Goal: Information Seeking & Learning: Learn about a topic

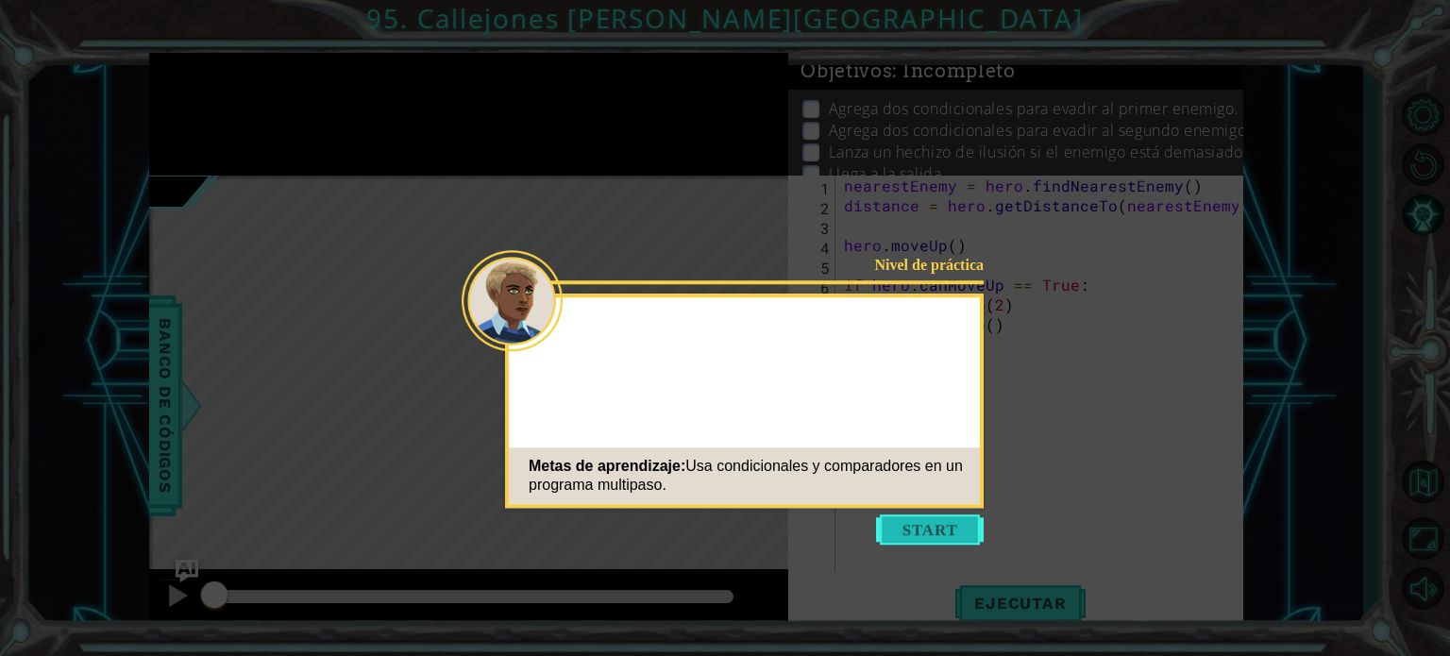
click at [938, 520] on button "Start" at bounding box center [930, 529] width 108 height 30
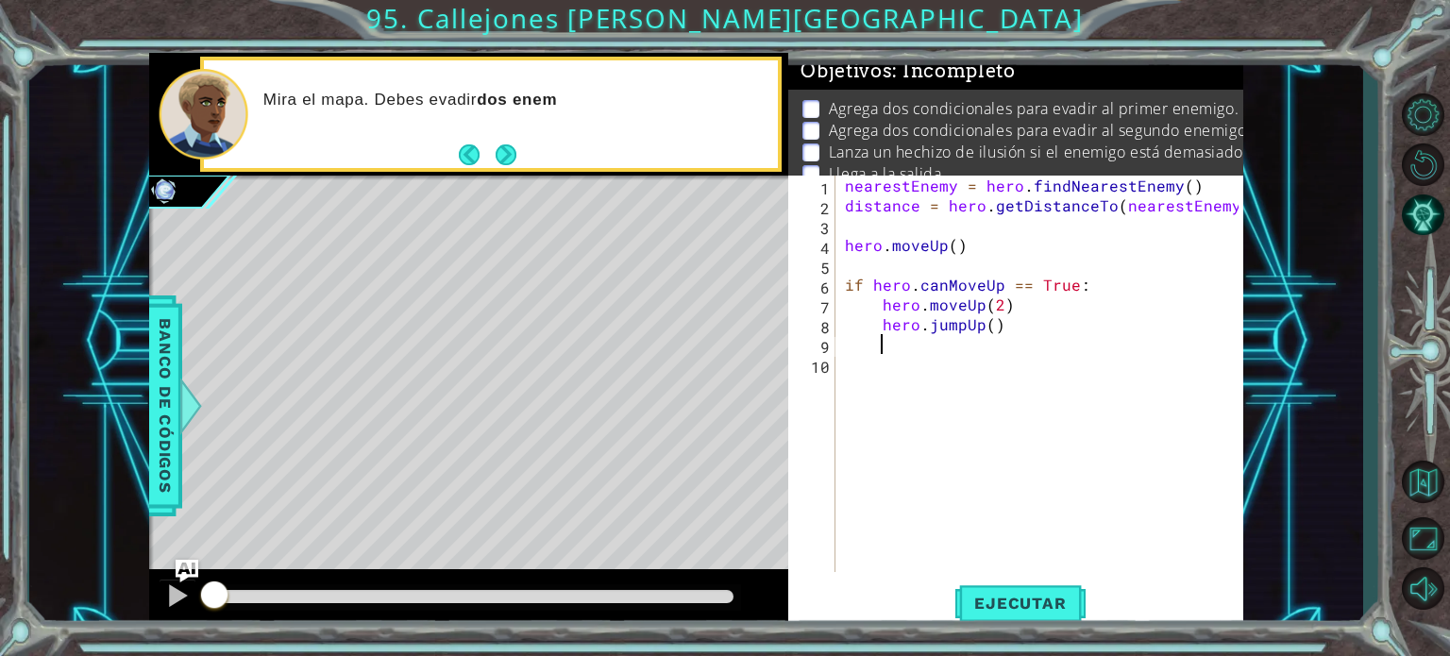
click at [928, 352] on div "nearestEnemy = hero . findNearestEnemy ( ) distance = hero . getDistanceTo ( ne…" at bounding box center [1044, 394] width 407 height 436
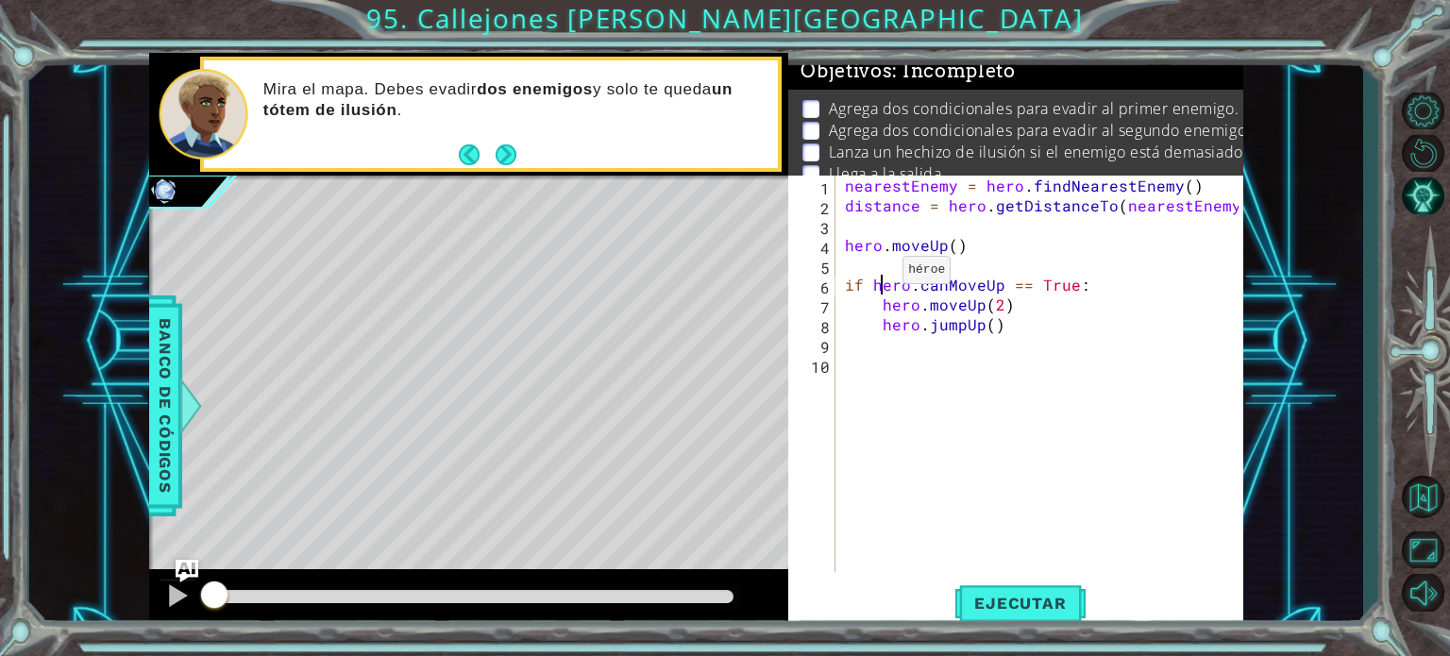
click at [880, 275] on div "nearestEnemy = hero . findNearestEnemy ( ) distance = hero . getDistanceTo ( ne…" at bounding box center [1044, 394] width 407 height 436
drag, startPoint x: 873, startPoint y: 277, endPoint x: 1084, endPoint y: 294, distance: 211.2
click at [1084, 294] on div "nearestEnemy = hero . findNearestEnemy ( ) distance = hero . getDistanceTo ( ne…" at bounding box center [1044, 394] width 407 height 436
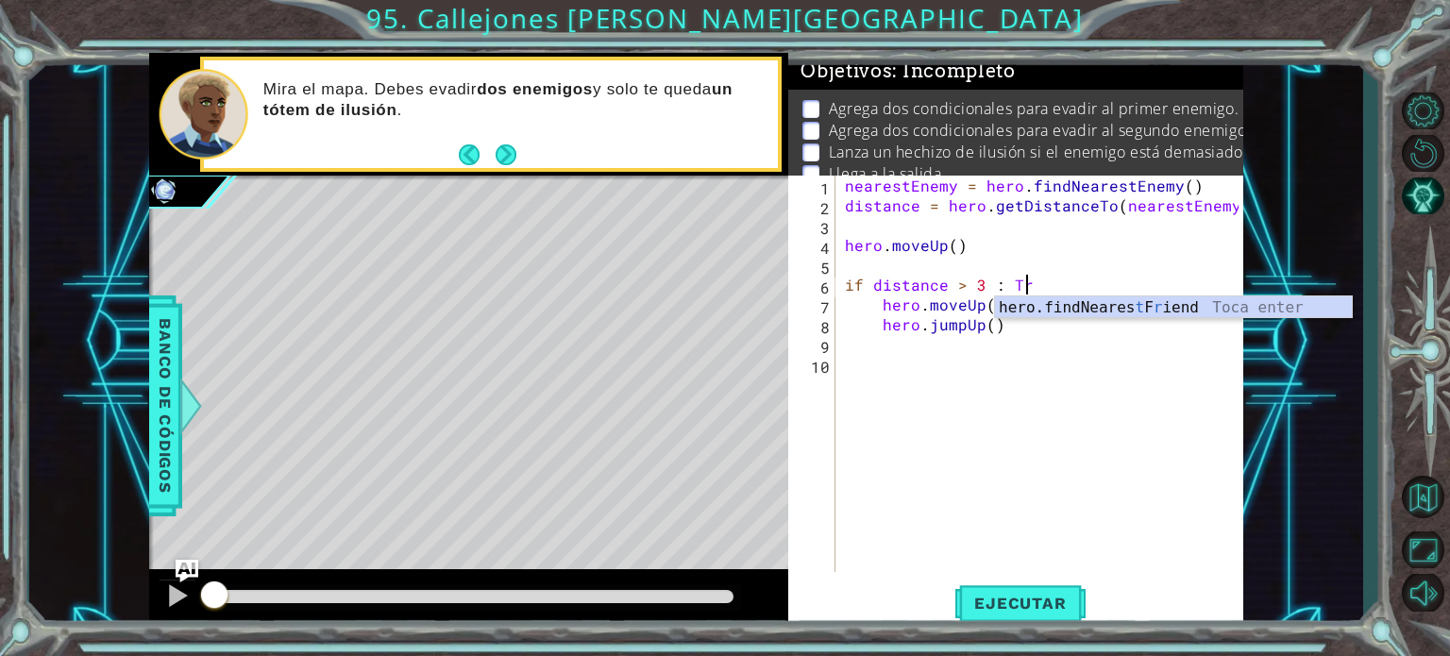
scroll to position [0, 11]
click at [1068, 310] on div "nearestEnemy = hero . findNearestEnemy ( ) distance = hero . getDistanceTo ( ne…" at bounding box center [1044, 394] width 407 height 436
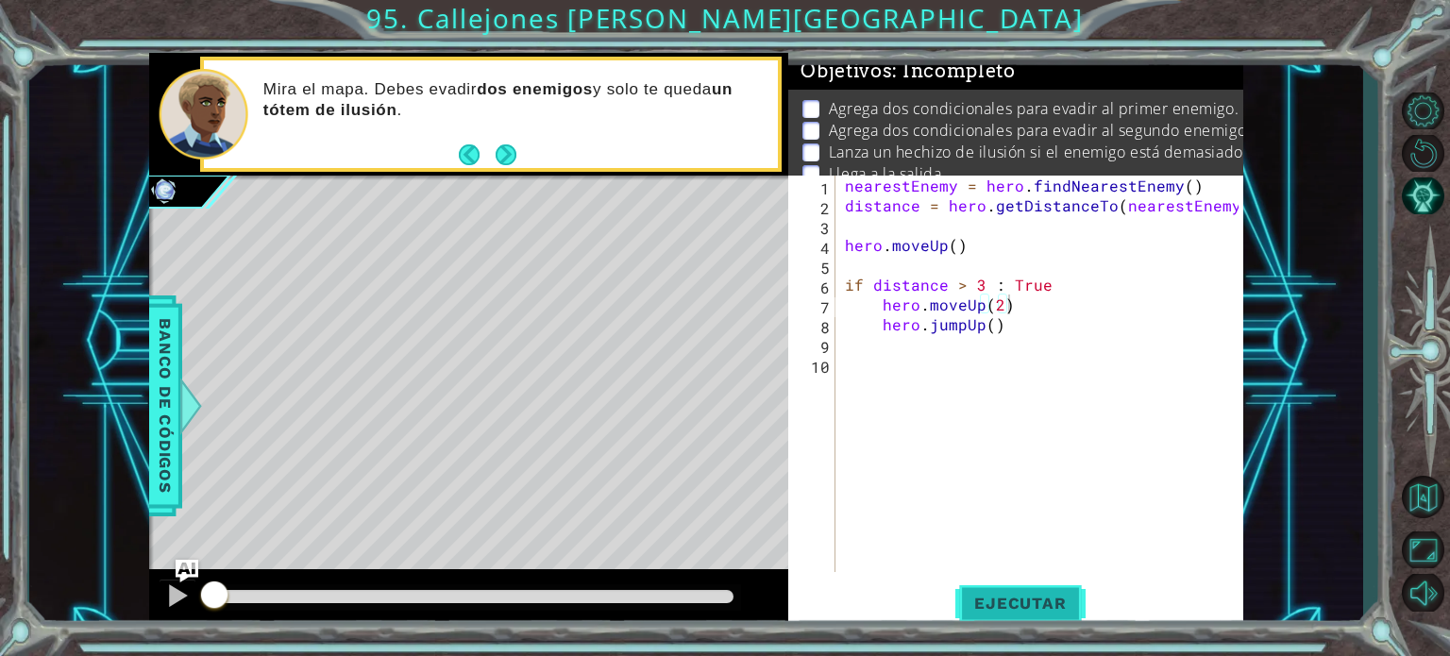
click at [1067, 599] on span "Ejecutar" at bounding box center [1019, 603] width 129 height 19
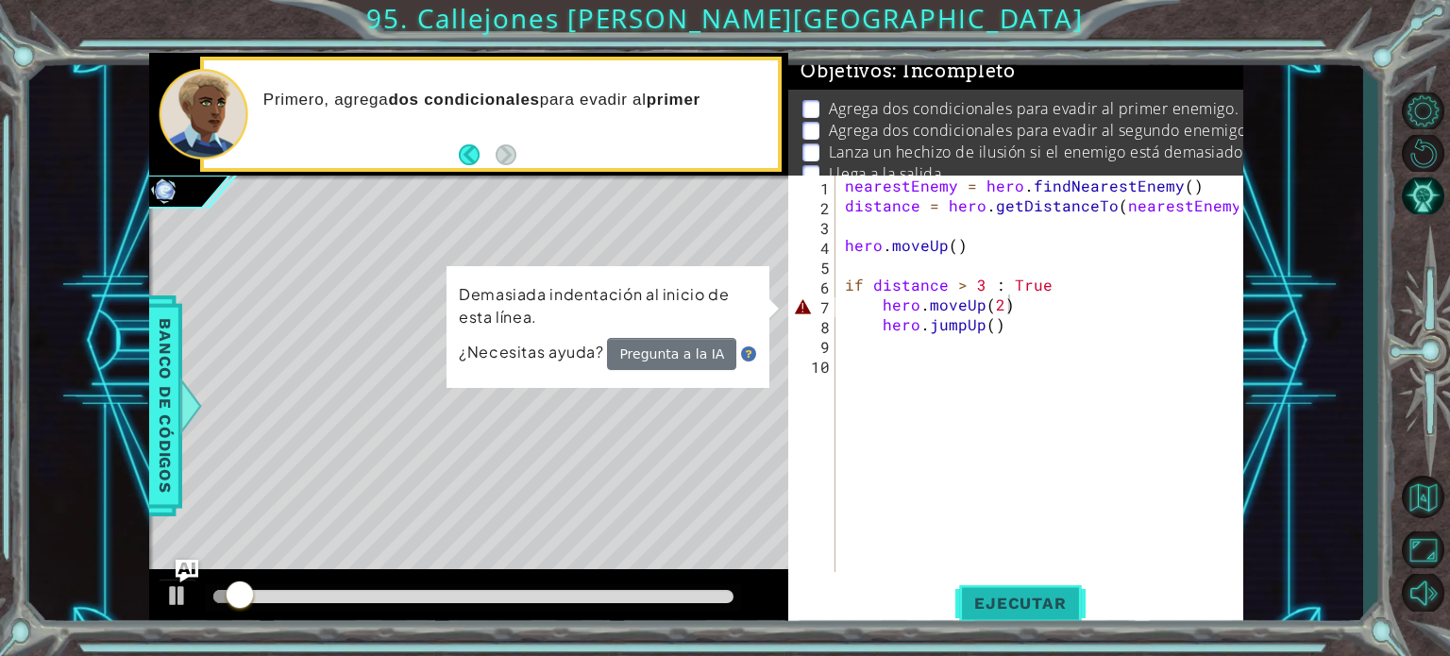
click at [1067, 599] on span "Ejecutar" at bounding box center [1019, 603] width 129 height 19
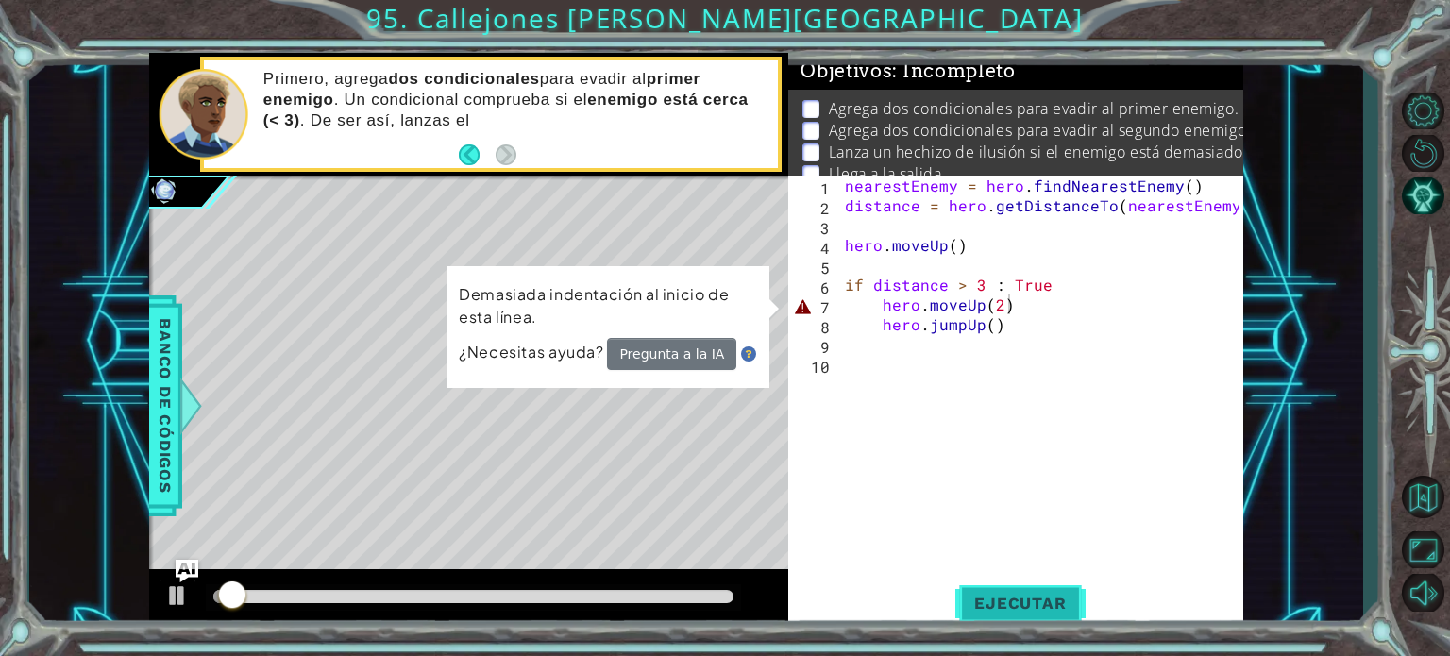
click at [1050, 597] on span "Ejecutar" at bounding box center [1019, 603] width 129 height 19
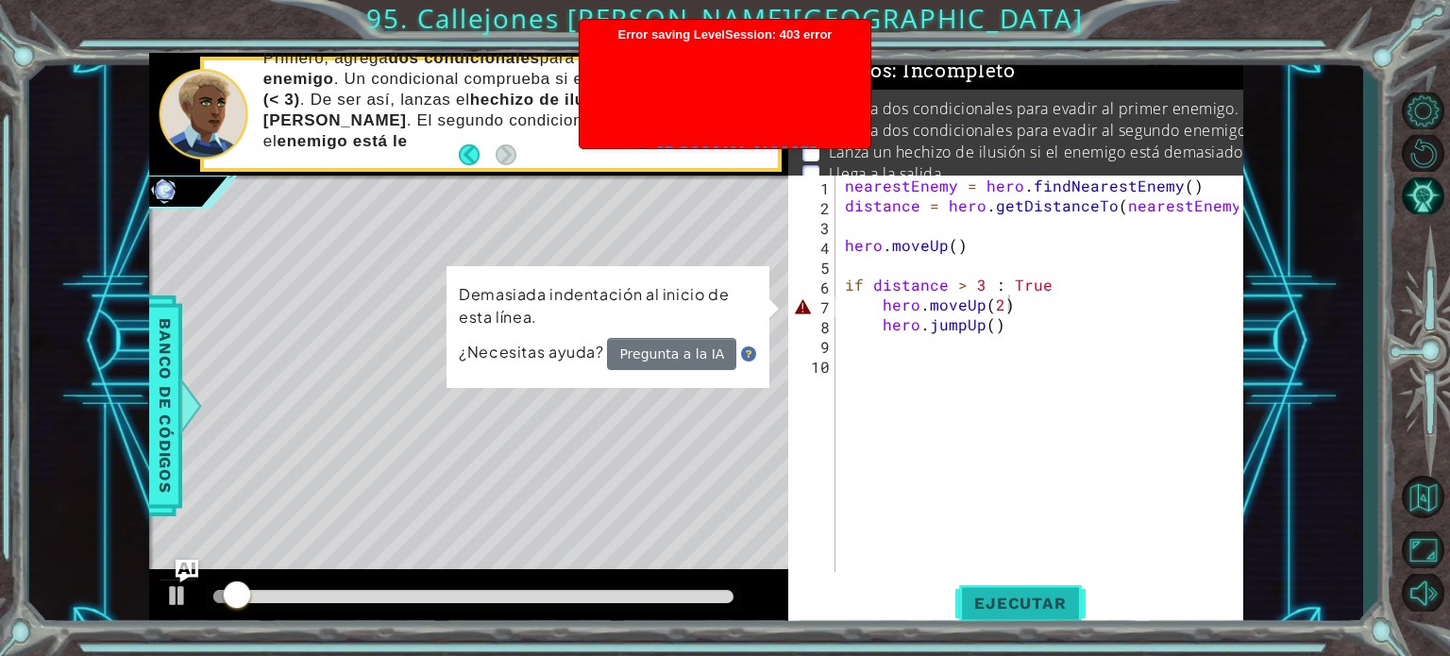
click at [1050, 597] on span "Ejecutar" at bounding box center [1019, 603] width 129 height 19
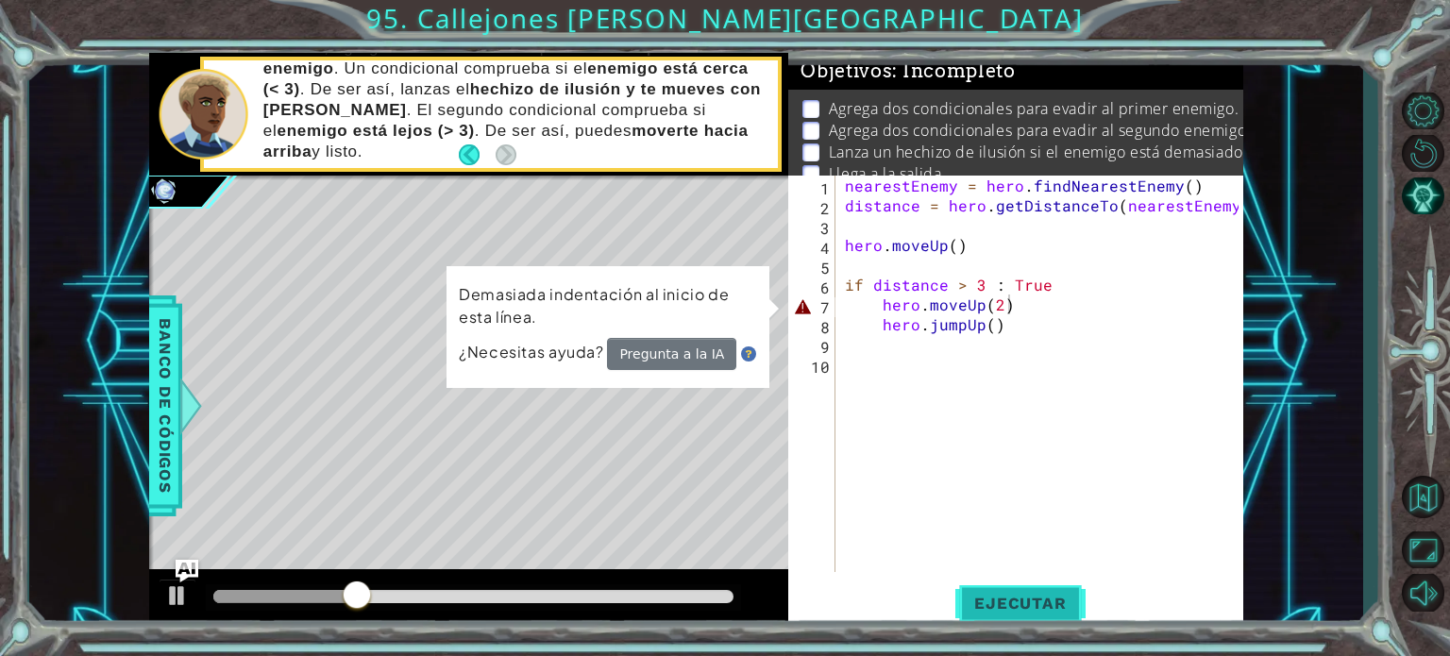
click at [1012, 612] on span "Ejecutar" at bounding box center [1019, 603] width 129 height 19
click at [1012, 607] on span "Ejecutar" at bounding box center [1019, 603] width 129 height 19
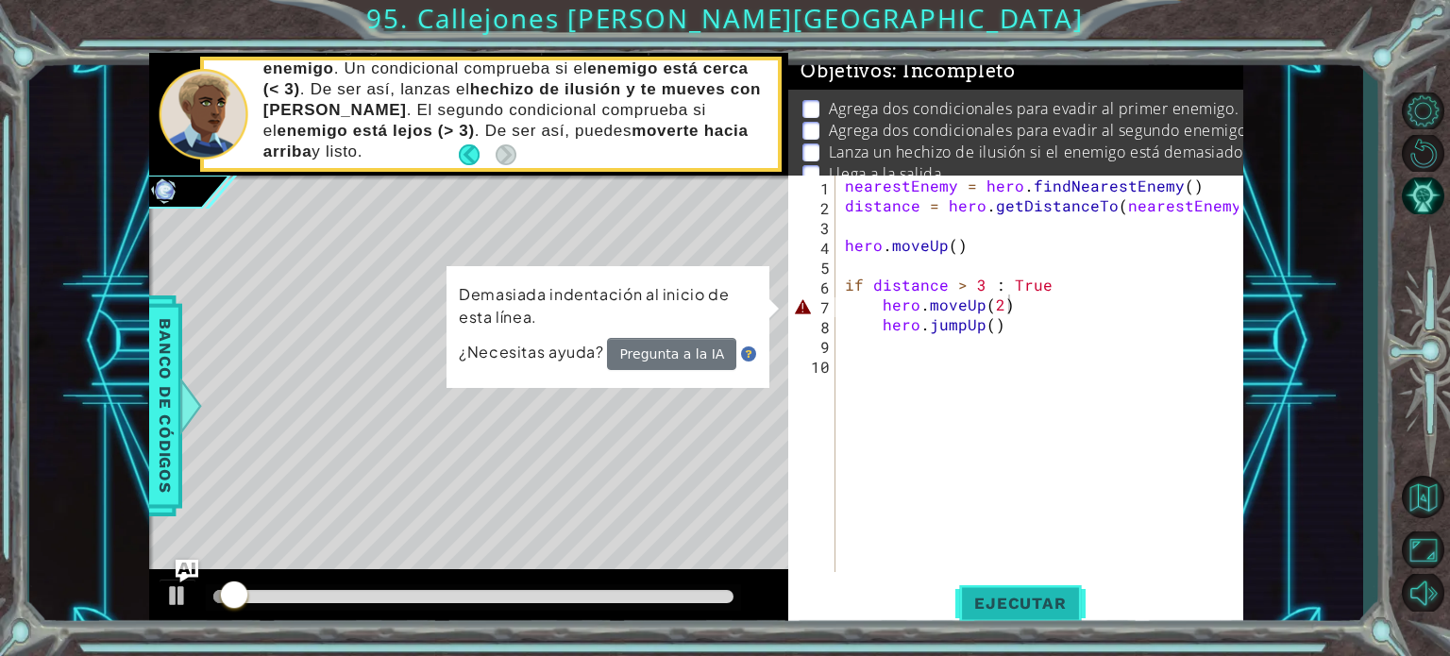
click at [1014, 607] on span "Ejecutar" at bounding box center [1019, 603] width 129 height 19
click at [882, 305] on div "nearestEnemy = hero . findNearestEnemy ( ) distance = hero . getDistanceTo ( ne…" at bounding box center [1044, 394] width 407 height 436
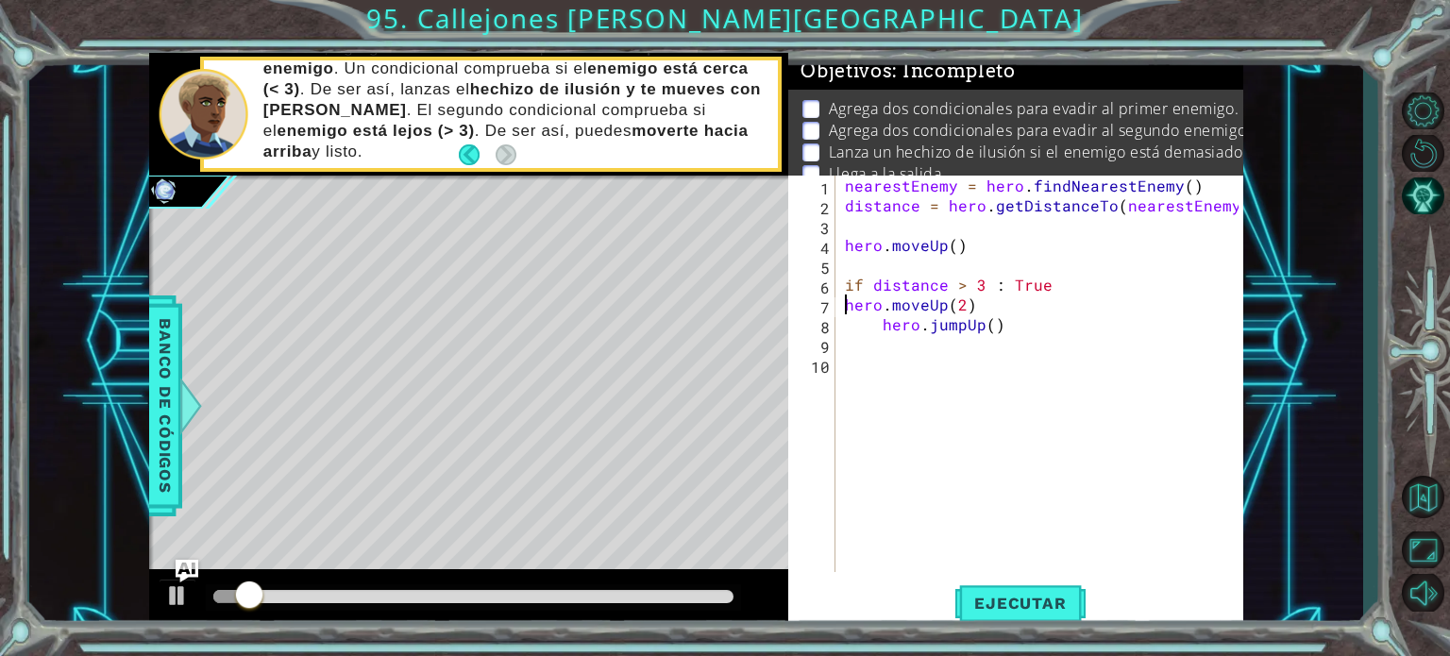
scroll to position [0, 7]
click at [883, 322] on div "nearestEnemy = hero . findNearestEnemy ( ) distance = hero . getDistanceTo ( ne…" at bounding box center [1044, 394] width 407 height 436
type textarea "hero.jumpUp()"
click at [1033, 603] on span "Ejecutar" at bounding box center [1019, 603] width 129 height 19
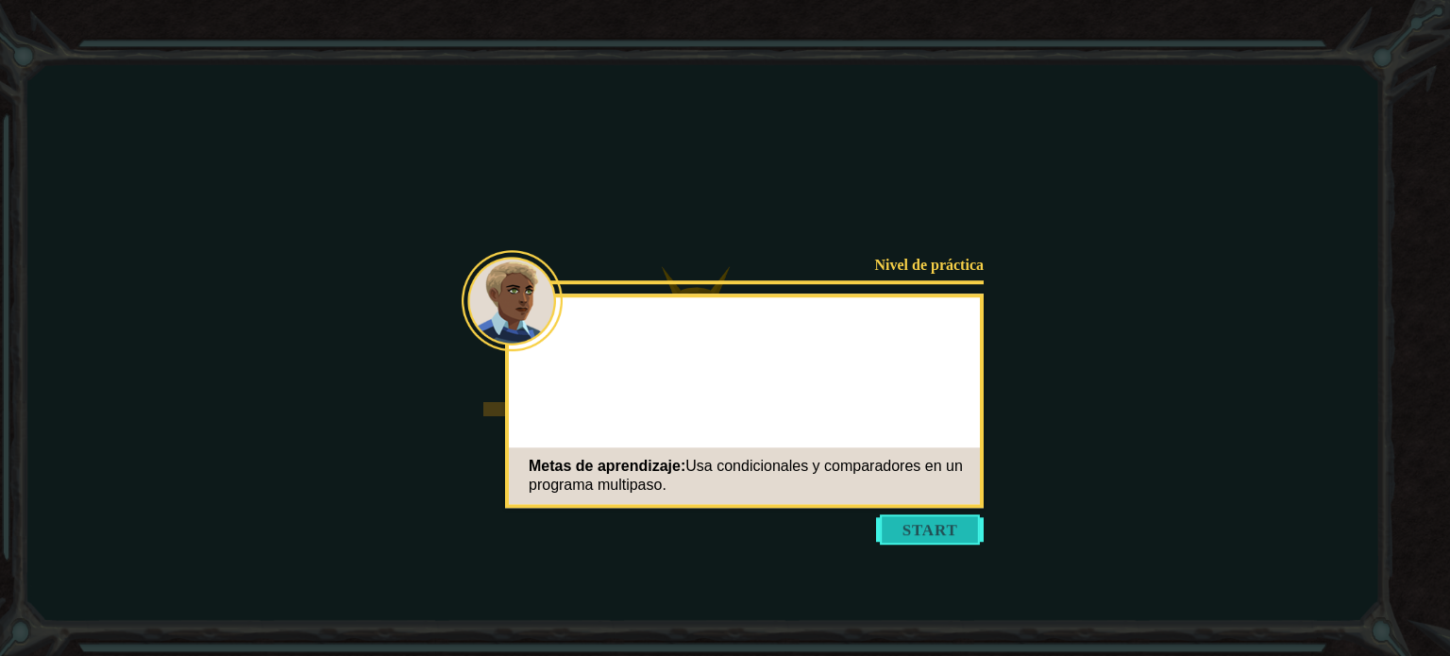
click at [935, 520] on button "Start" at bounding box center [930, 529] width 108 height 30
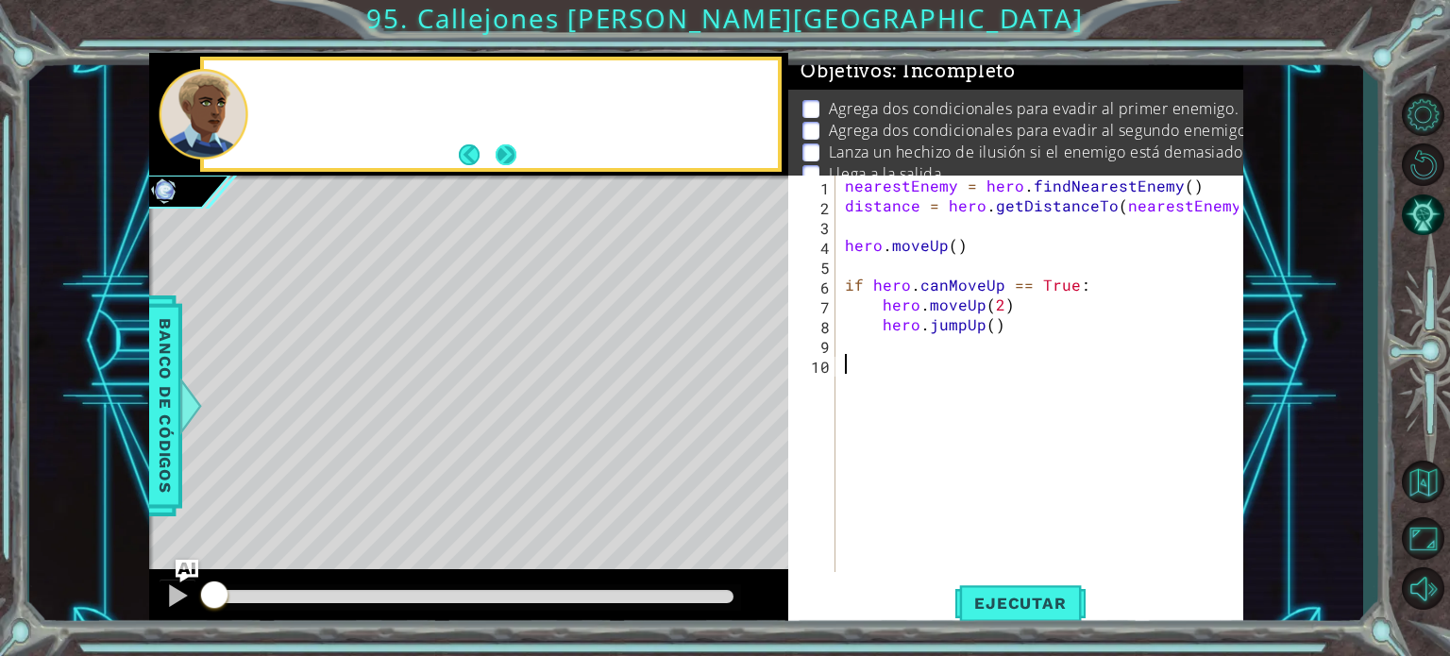
click at [499, 149] on button "Next" at bounding box center [507, 156] width 34 height 34
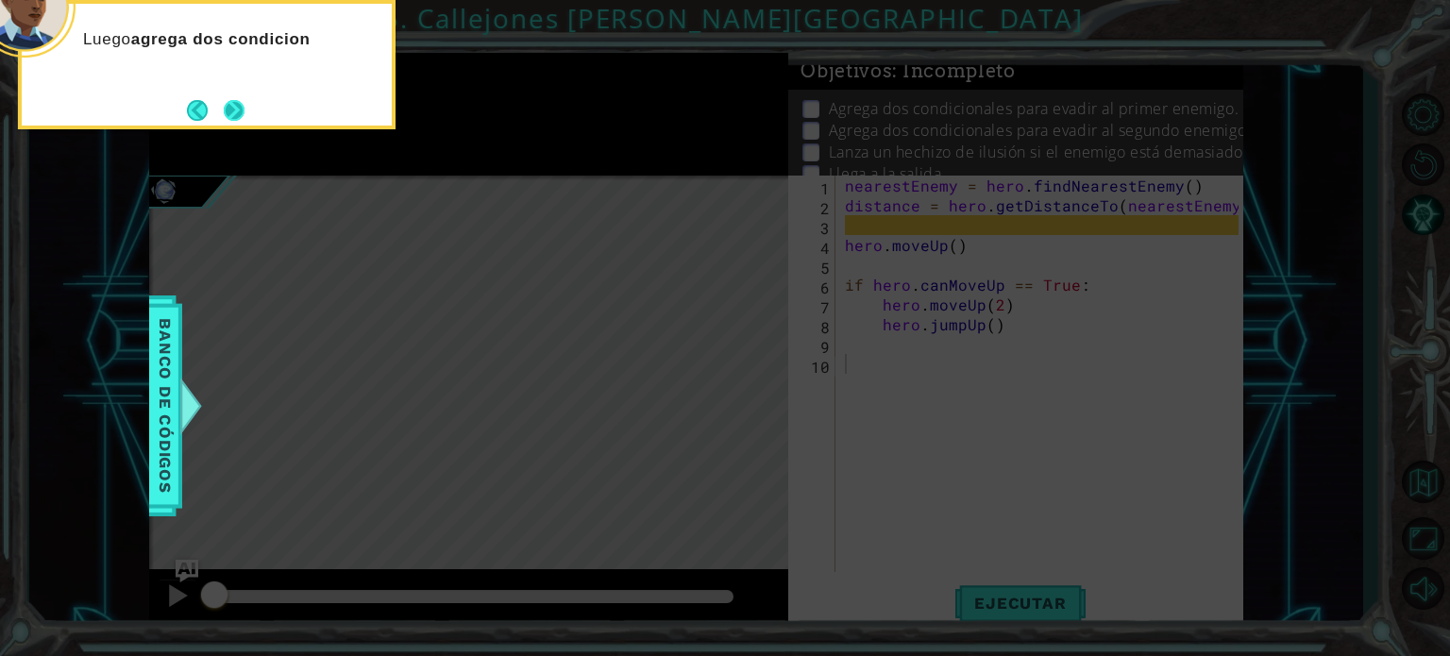
click at [244, 109] on button "Next" at bounding box center [235, 110] width 22 height 22
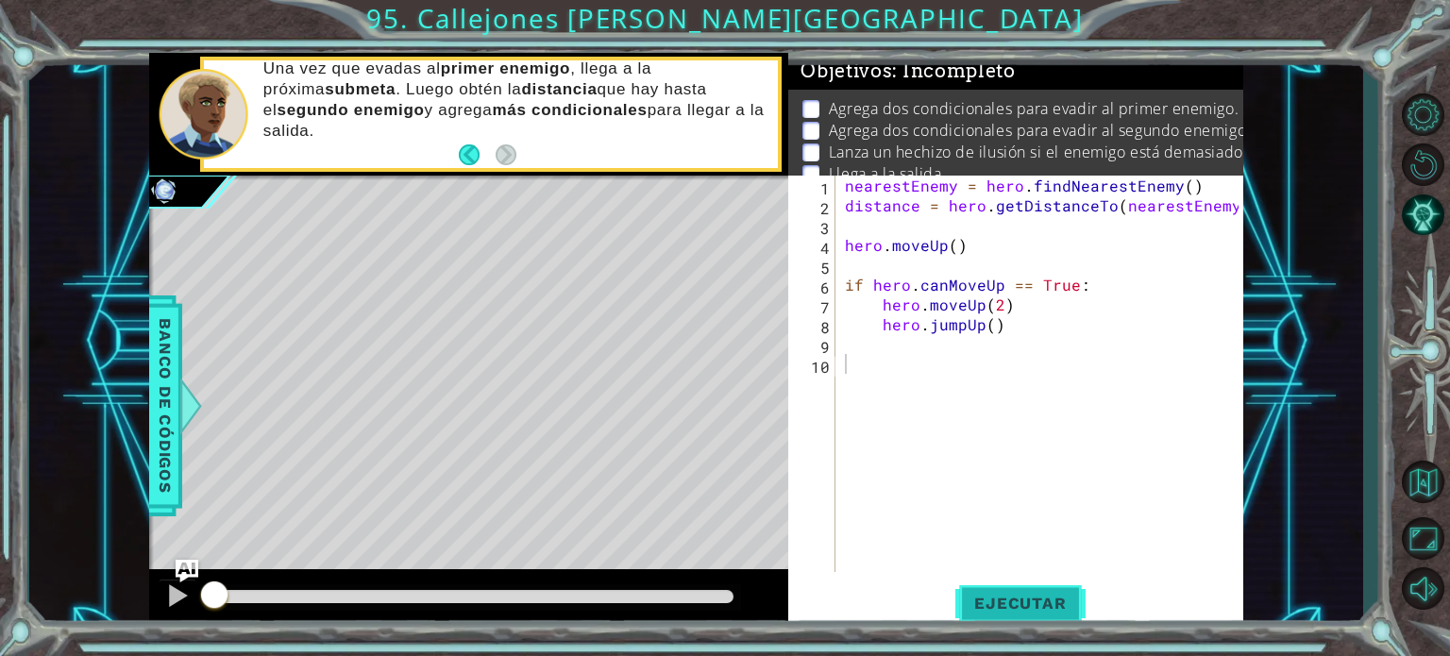
click at [1008, 611] on span "Ejecutar" at bounding box center [1019, 603] width 129 height 19
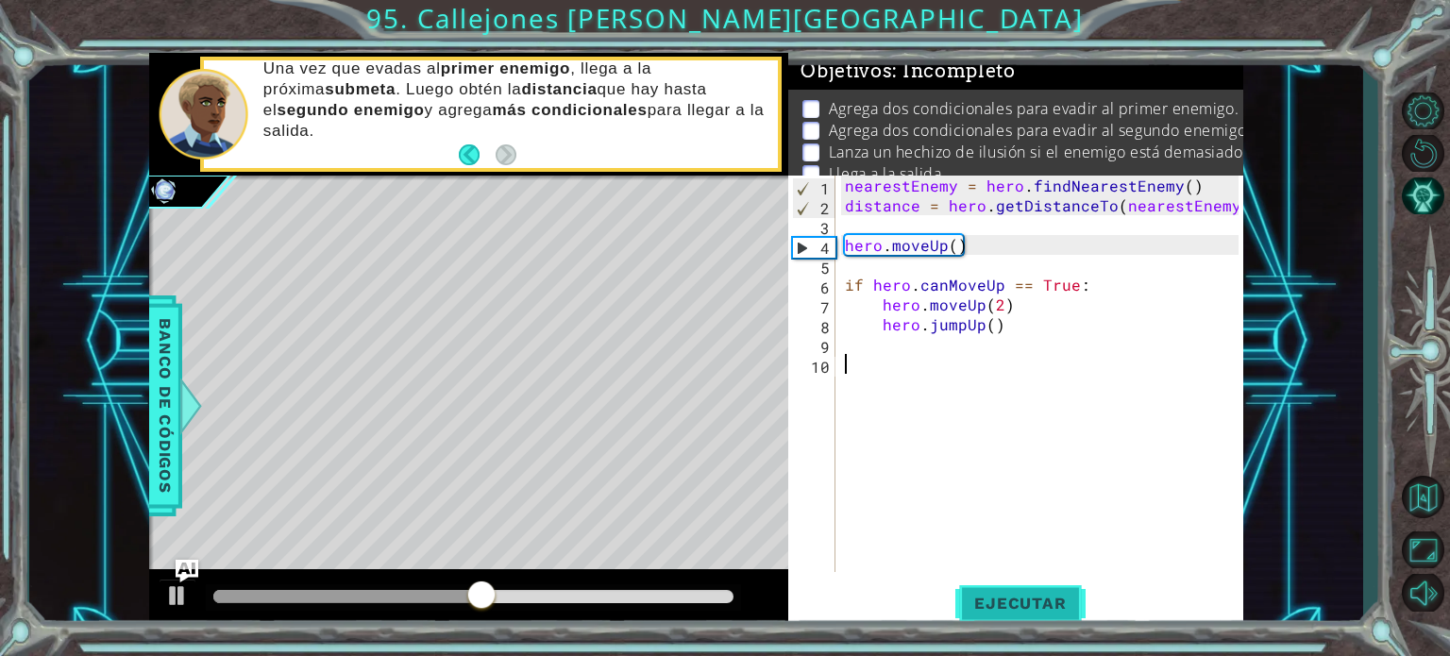
click at [1046, 595] on span "Ejecutar" at bounding box center [1019, 603] width 129 height 19
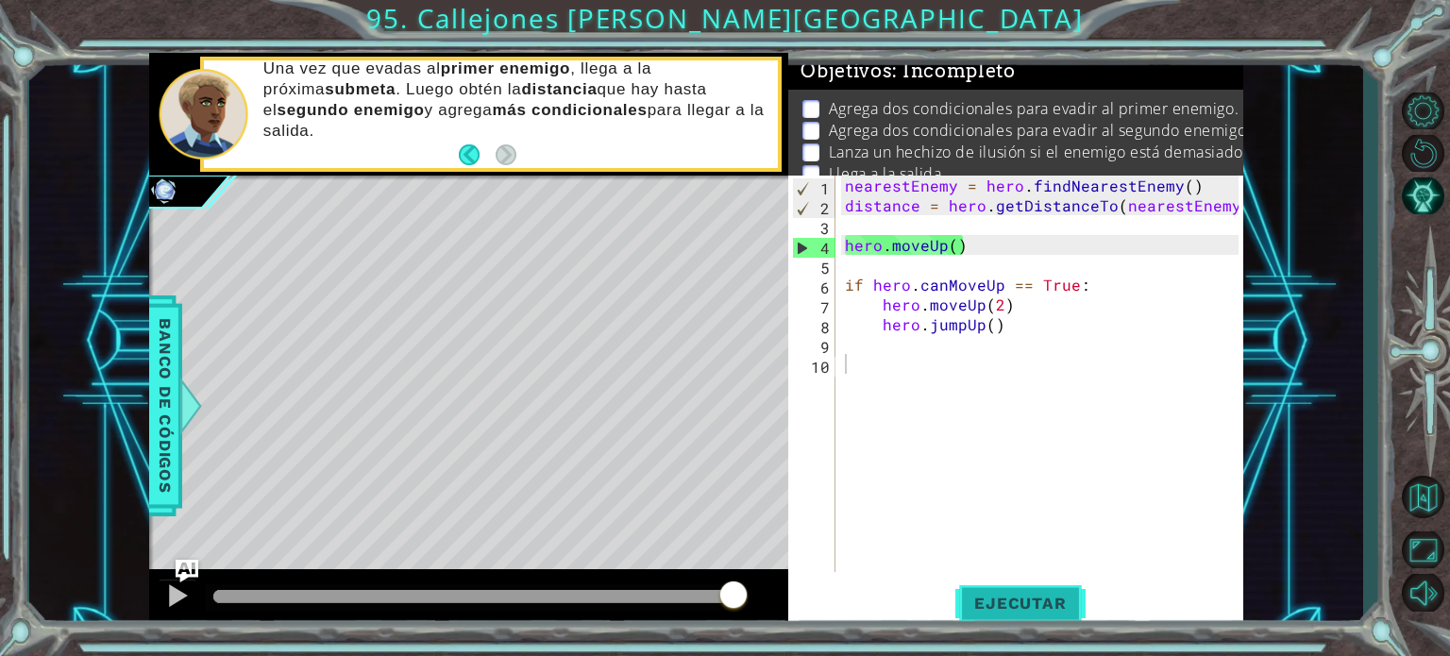
click at [1000, 594] on span "Ejecutar" at bounding box center [1019, 603] width 129 height 19
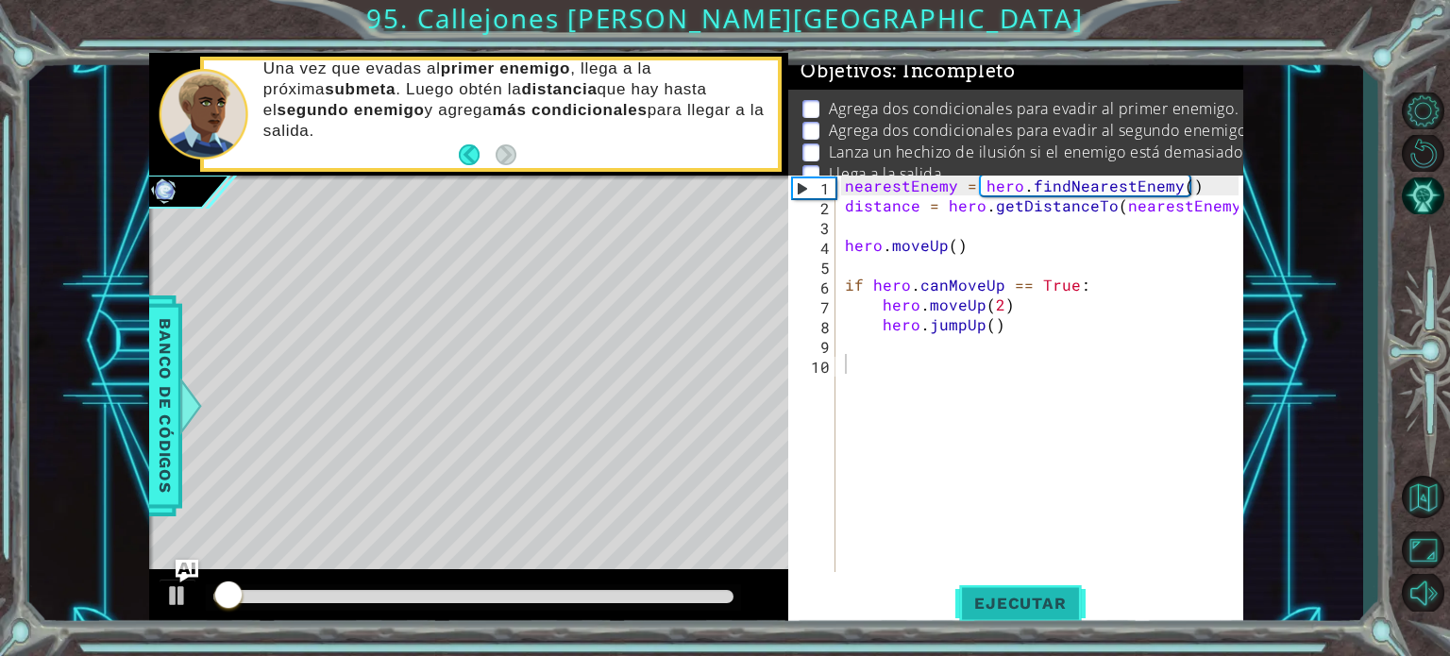
click at [1000, 594] on span "Ejecutar" at bounding box center [1019, 603] width 129 height 19
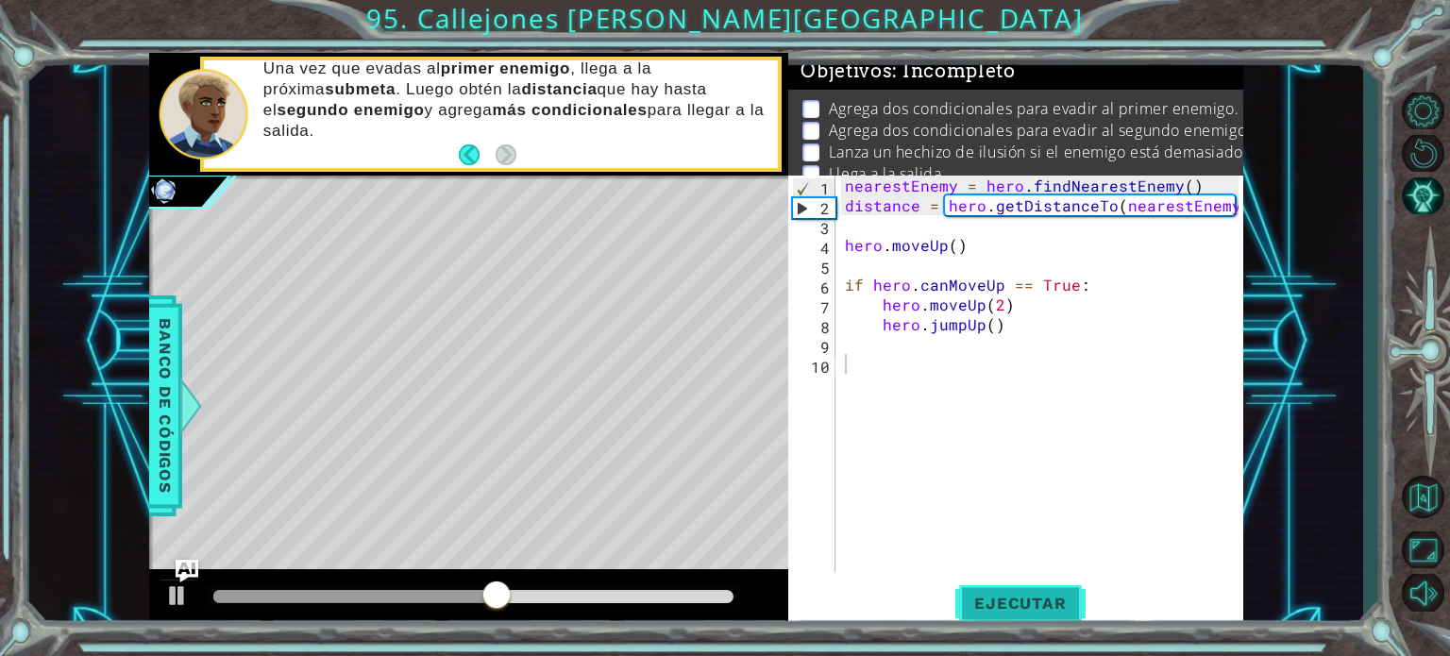
click at [1000, 594] on span "Ejecutar" at bounding box center [1019, 603] width 129 height 19
